Goal: Check status: Check status

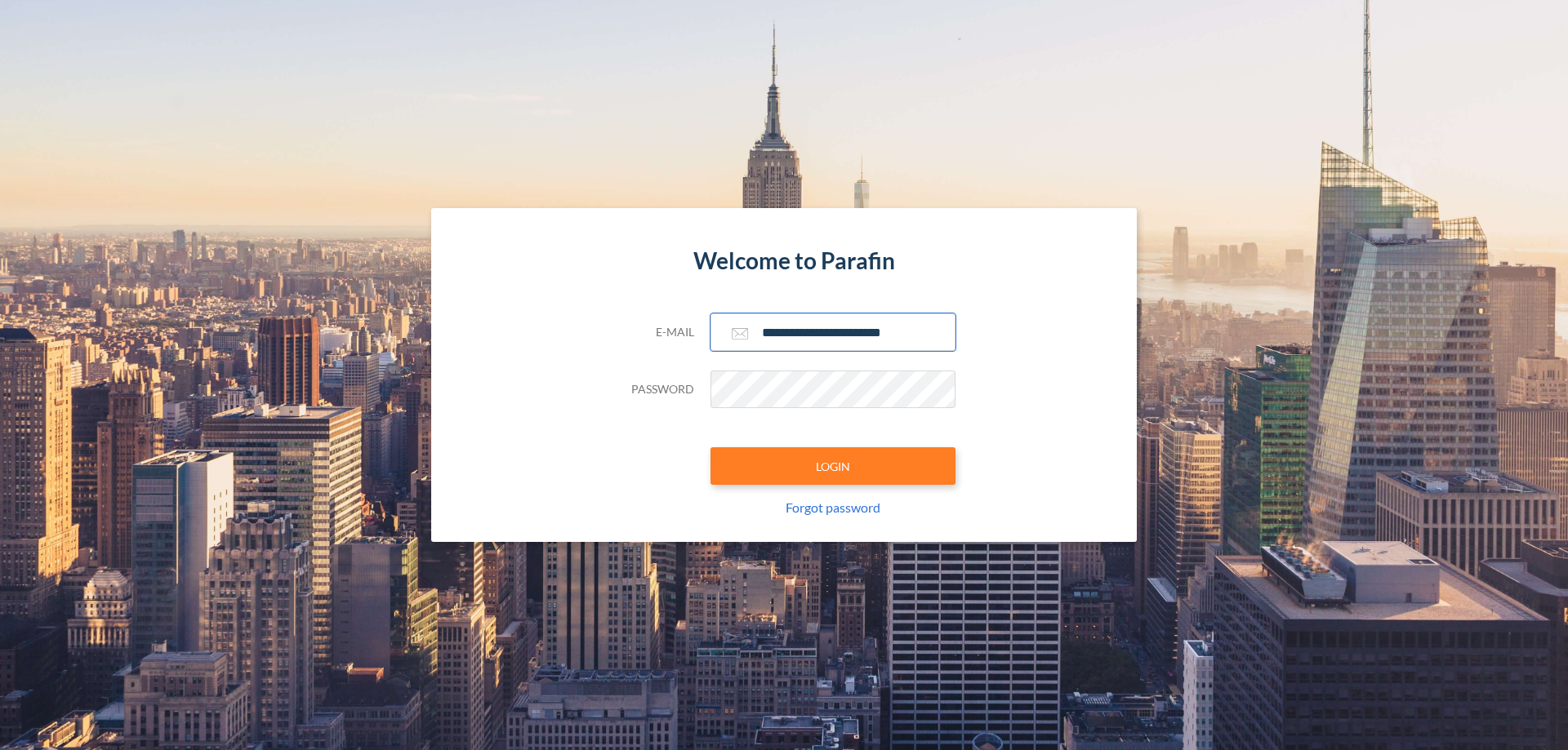
type input "**********"
click at [833, 466] on button "LOGIN" at bounding box center [832, 466] width 245 height 37
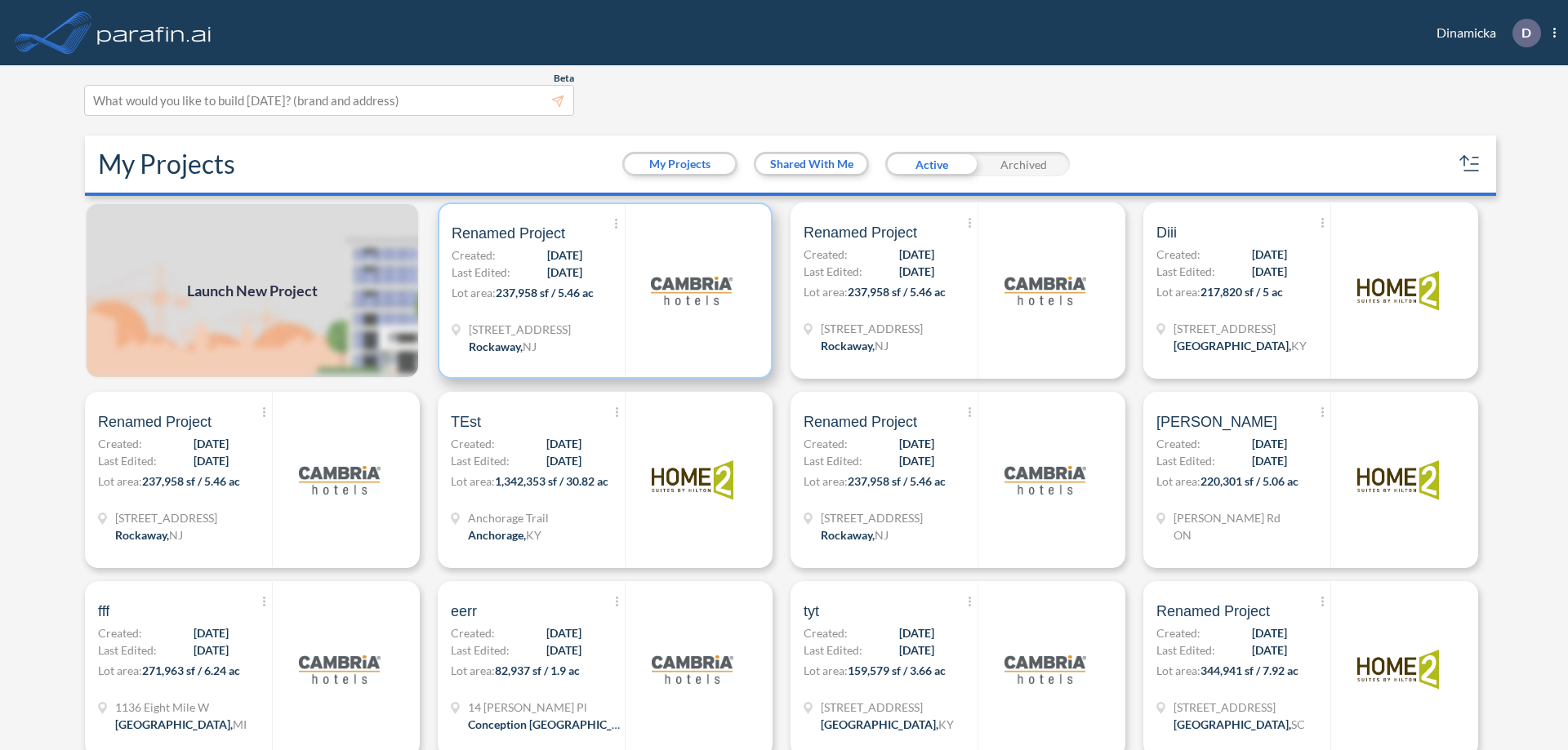
scroll to position [4, 0]
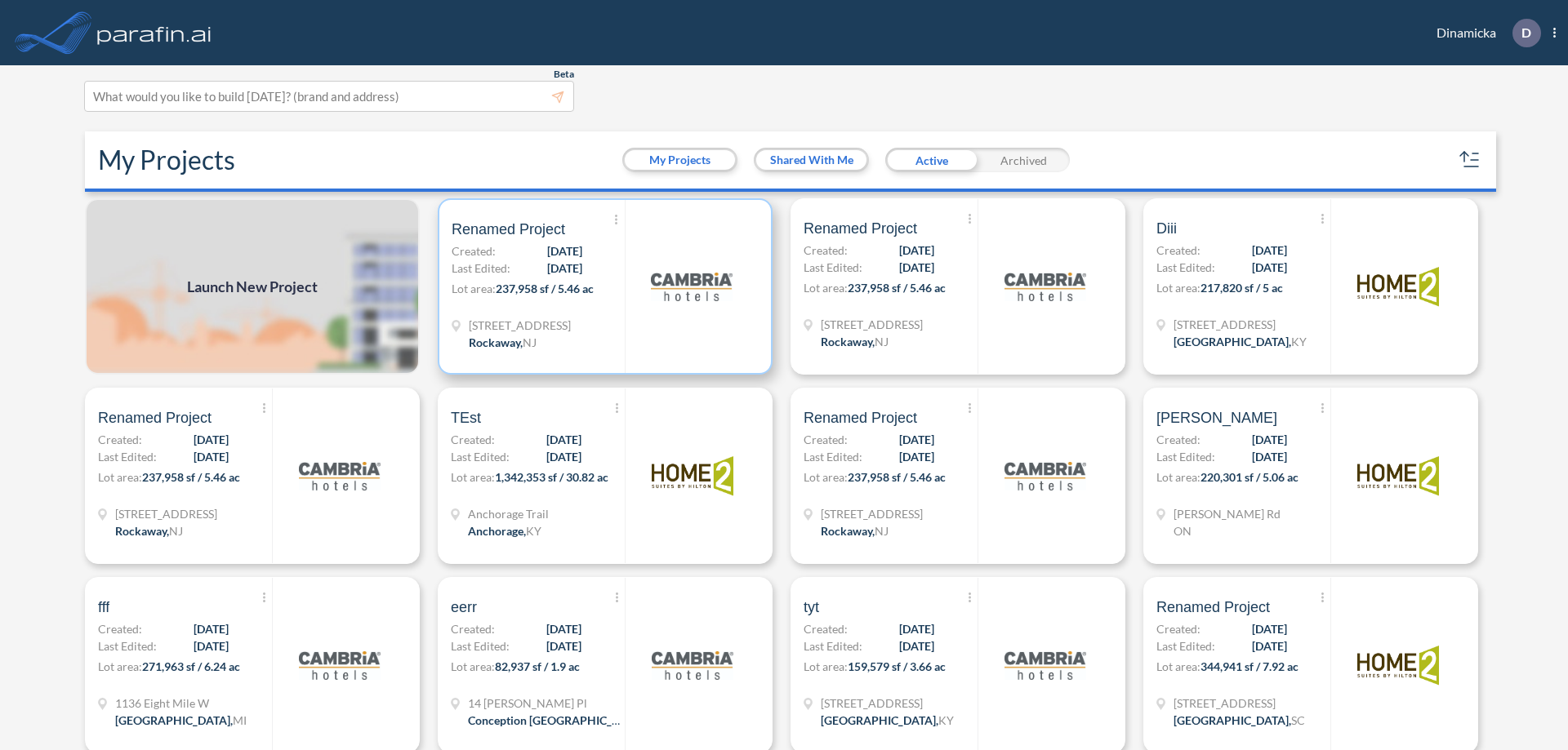
click at [602, 286] on p "Lot area: 237,958 sf / 5.46 ac" at bounding box center [537, 292] width 174 height 24
